Goal: Information Seeking & Learning: Learn about a topic

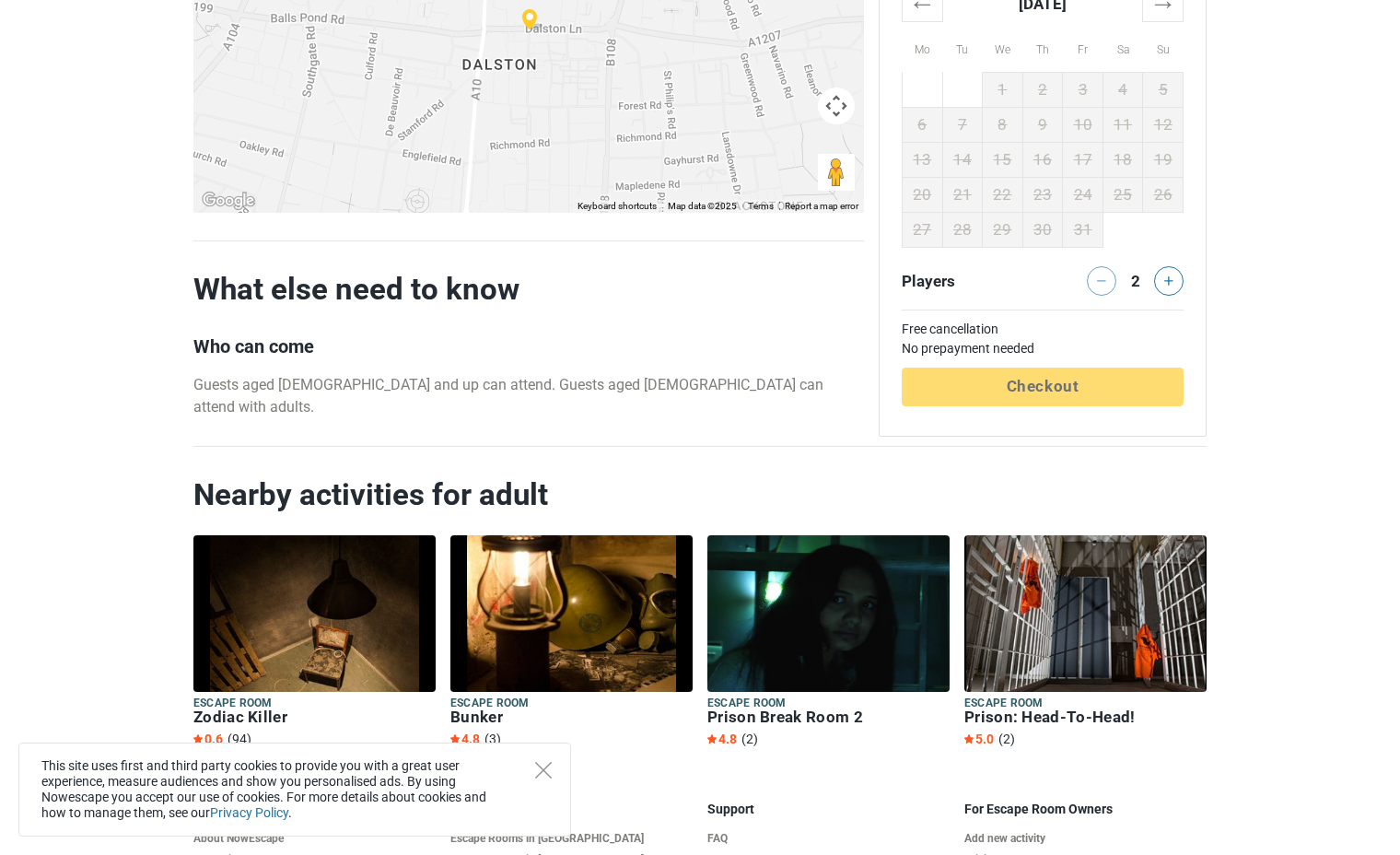
scroll to position [1790, 0]
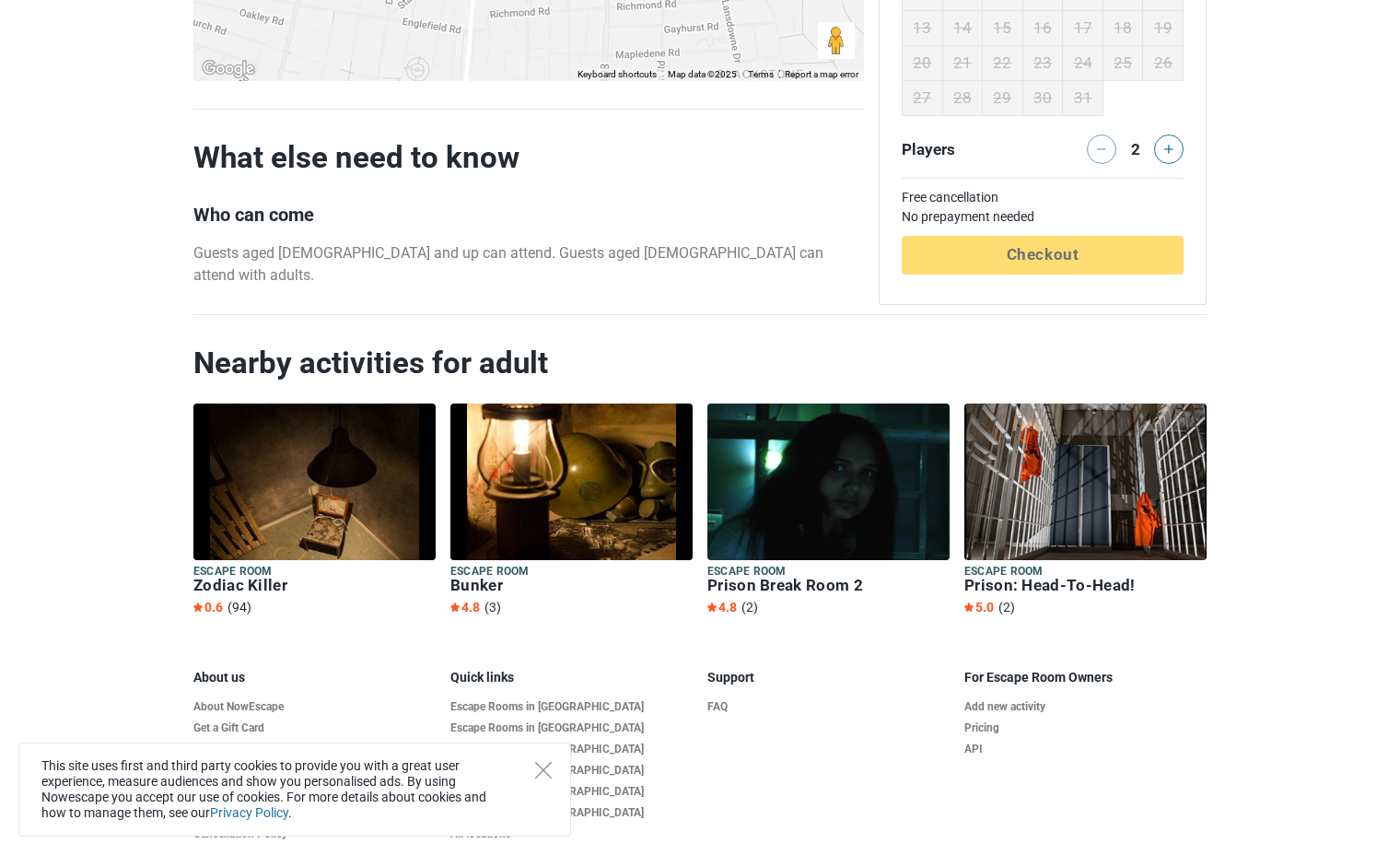
click at [484, 563] on h5 "Escape room" at bounding box center [572, 571] width 243 height 16
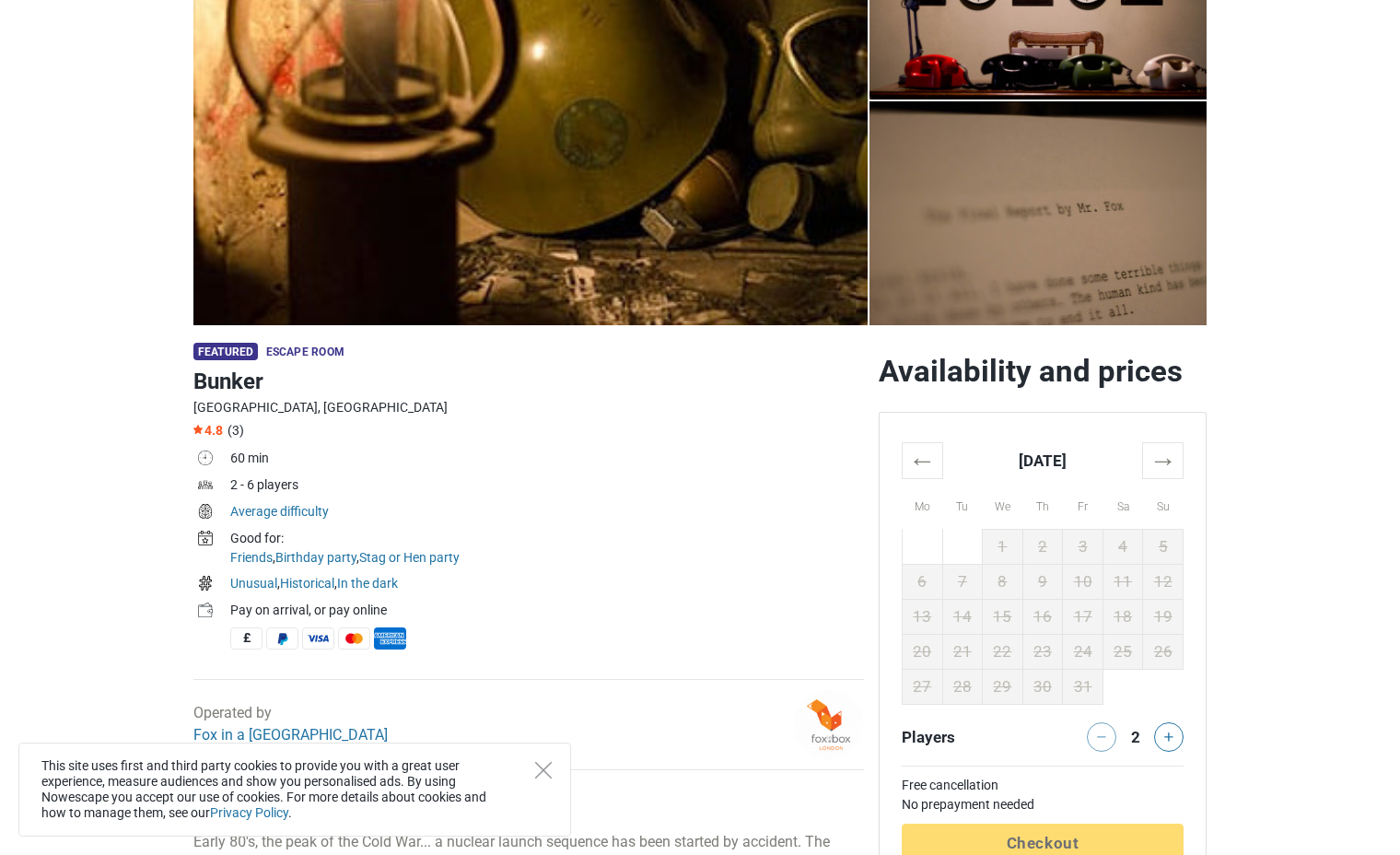
scroll to position [271, 0]
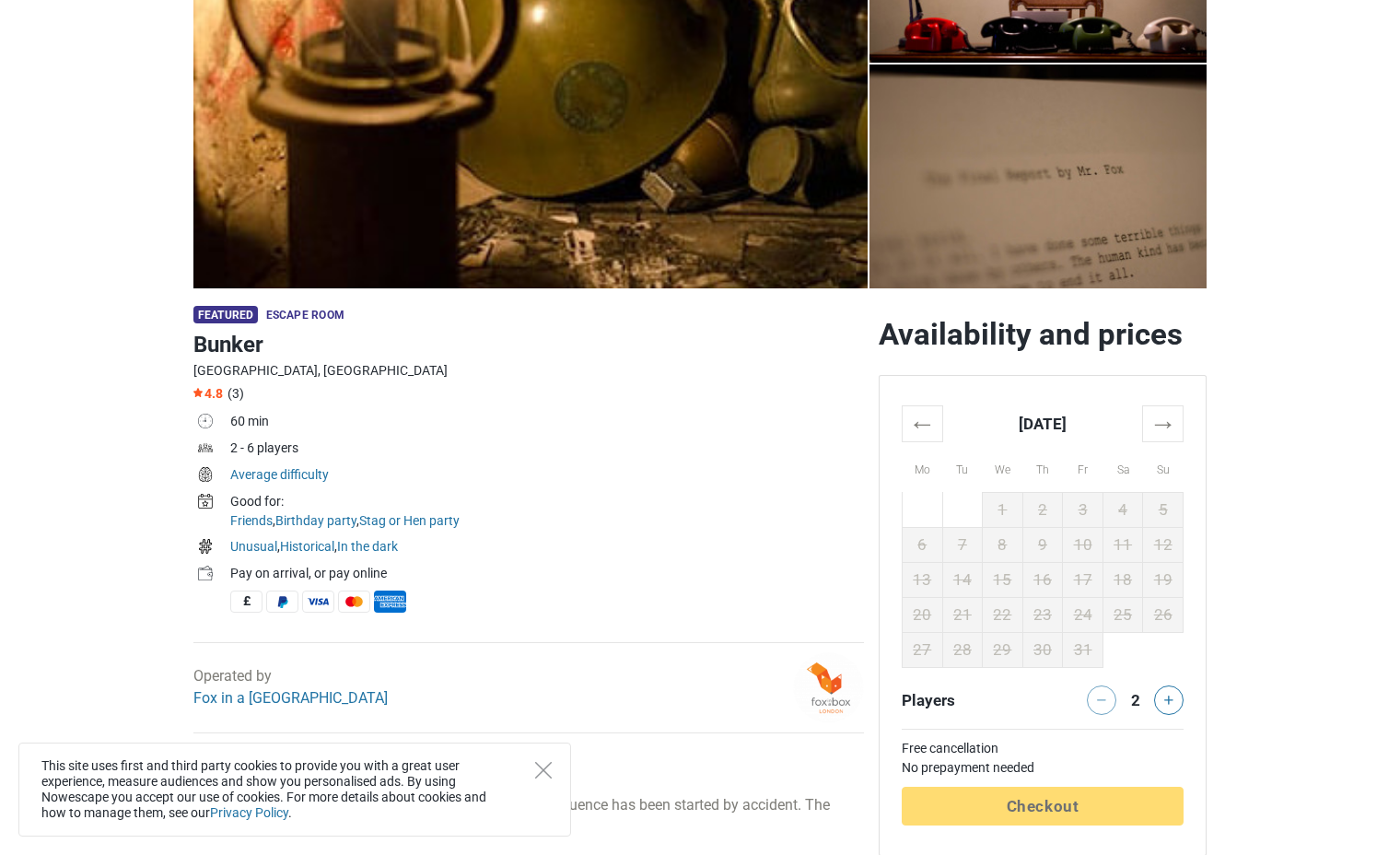
click at [309, 315] on span "Escape room" at bounding box center [305, 315] width 78 height 13
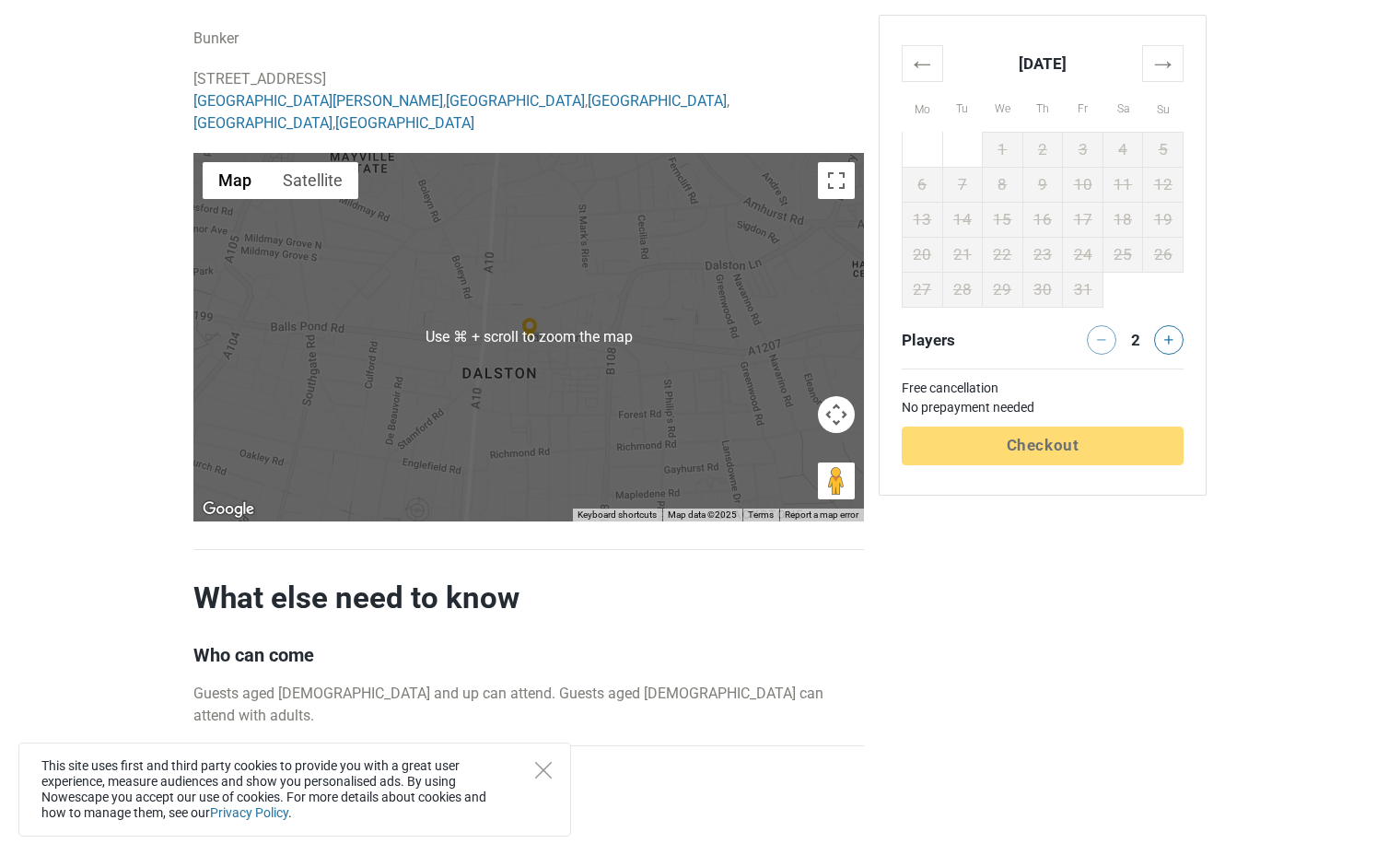
scroll to position [1907, 0]
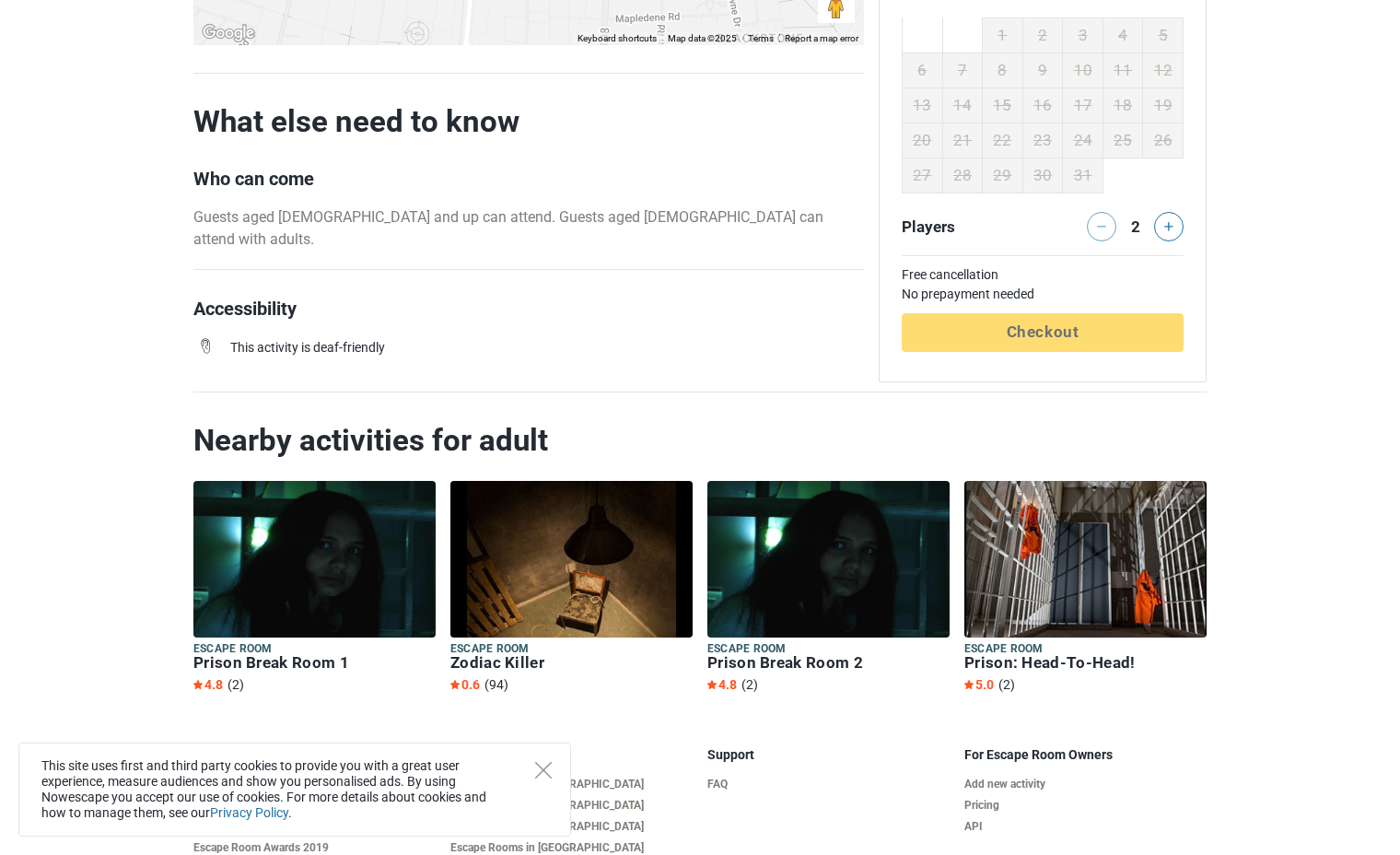
click at [507, 641] on h5 "Escape room" at bounding box center [572, 649] width 243 height 16
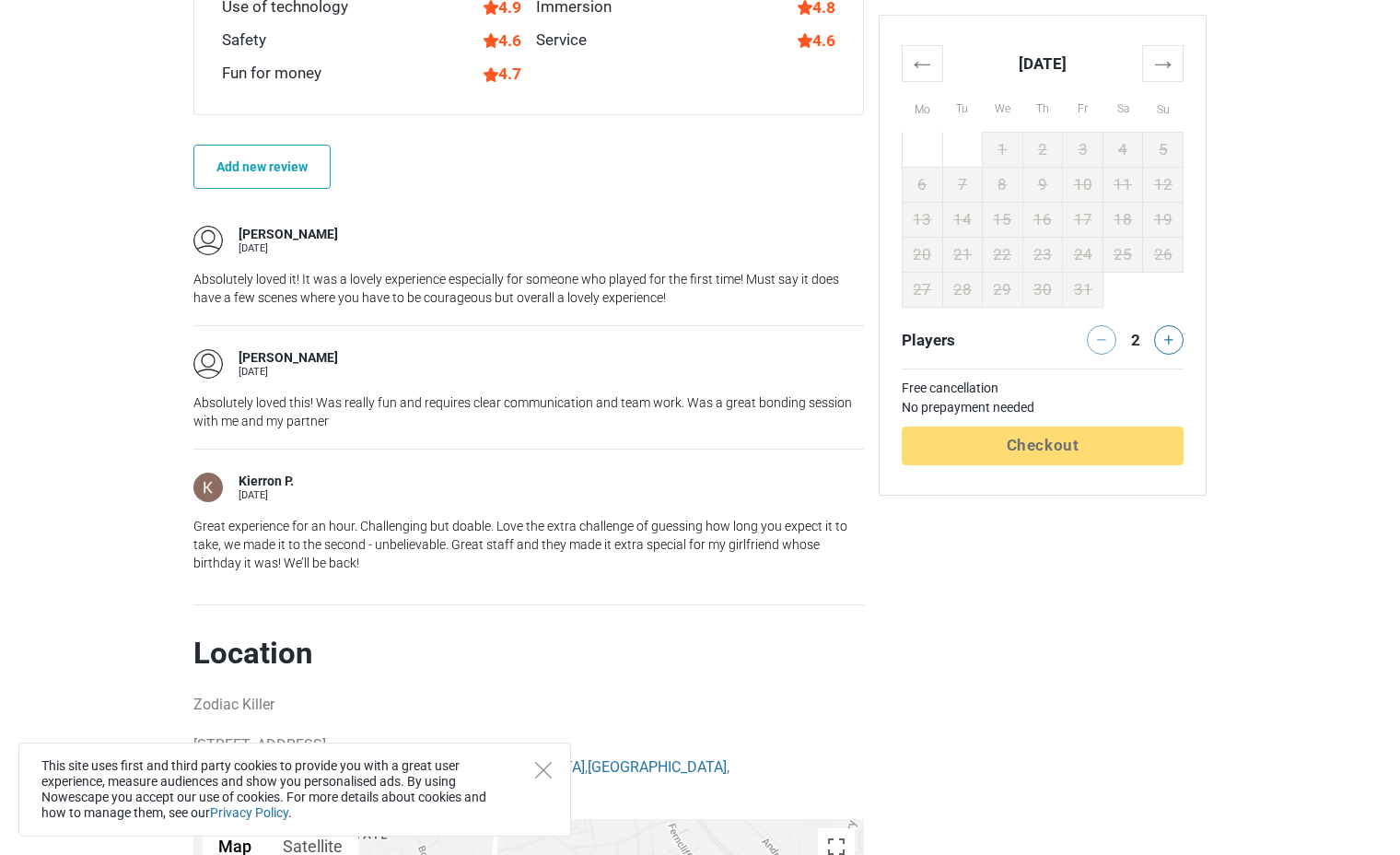
scroll to position [1514, 0]
